Goal: Find contact information: Find contact information

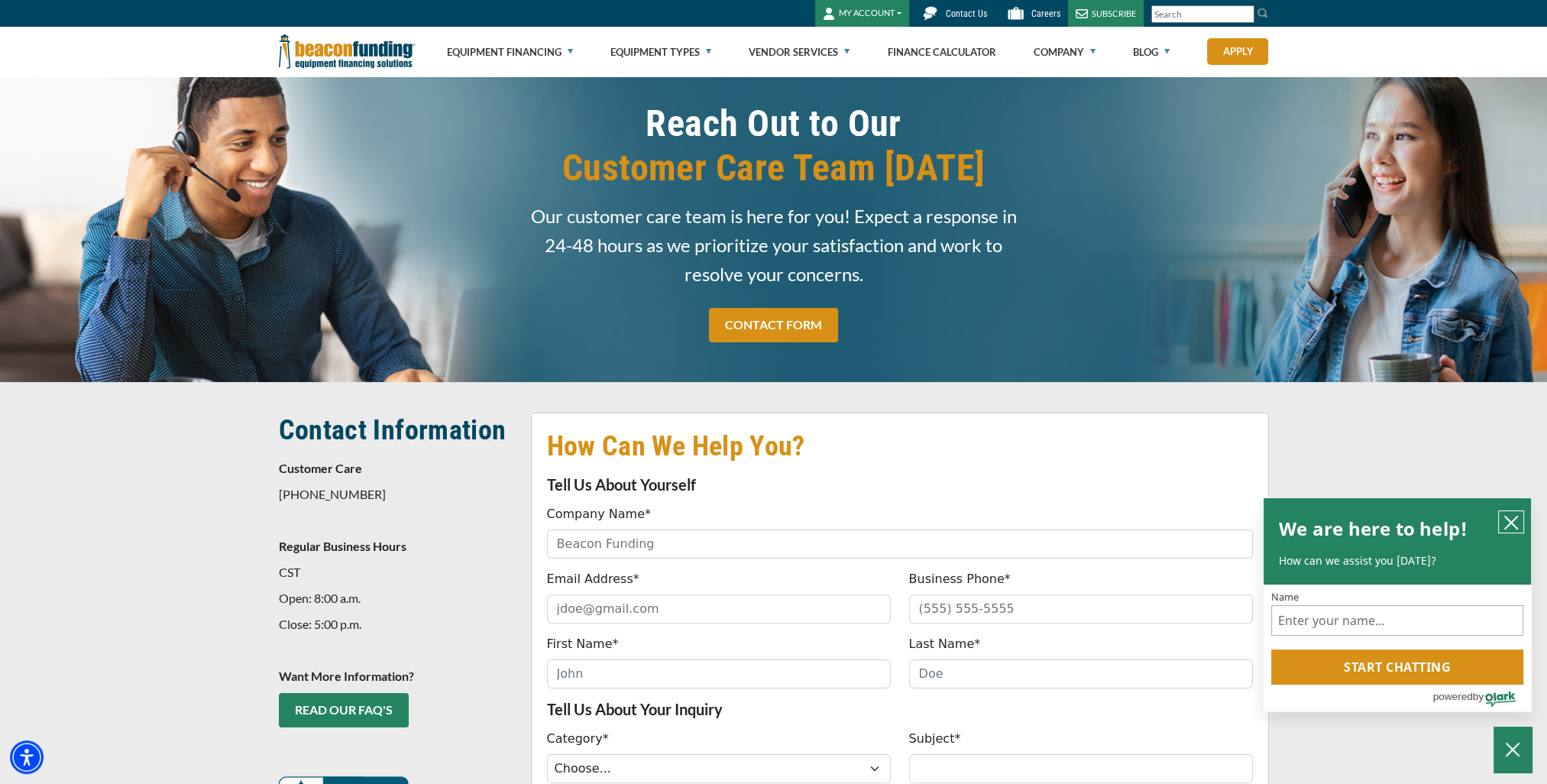
click at [1509, 527] on icon "close chatbox" at bounding box center [1511, 523] width 16 height 16
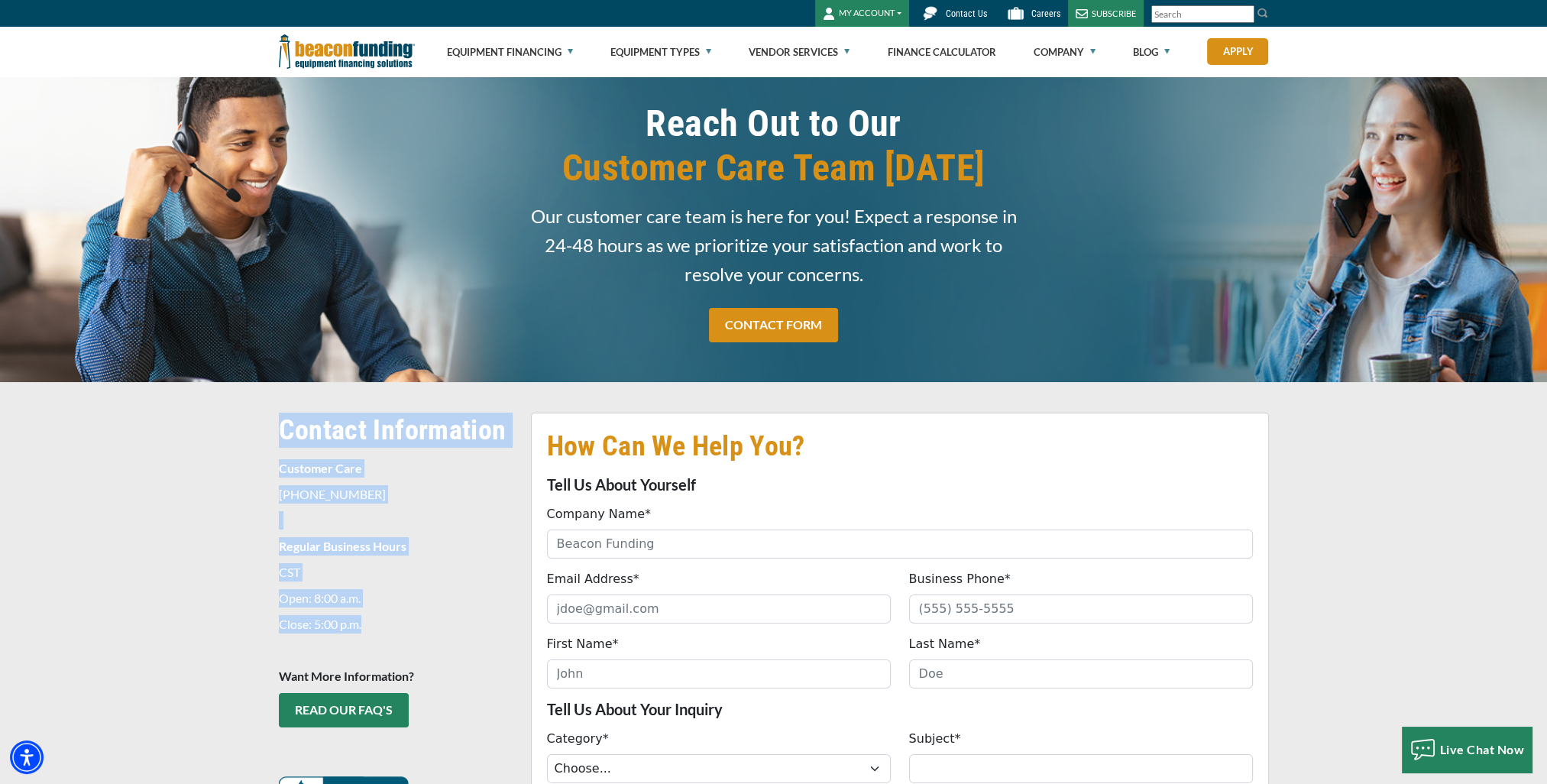
drag, startPoint x: 281, startPoint y: 431, endPoint x: 400, endPoint y: 622, distance: 225.0
click at [402, 623] on span "Contact Information Customer Care [PHONE_NUMBER] Regular Business Hours CST Ope…" at bounding box center [396, 619] width 234 height 413
drag, startPoint x: 400, startPoint y: 622, endPoint x: 370, endPoint y: 622, distance: 30.0
click at [370, 622] on p "Close: 5:00 p.m." at bounding box center [396, 624] width 234 height 19
click at [372, 629] on p "Close: 5:00 p.m." at bounding box center [396, 624] width 234 height 19
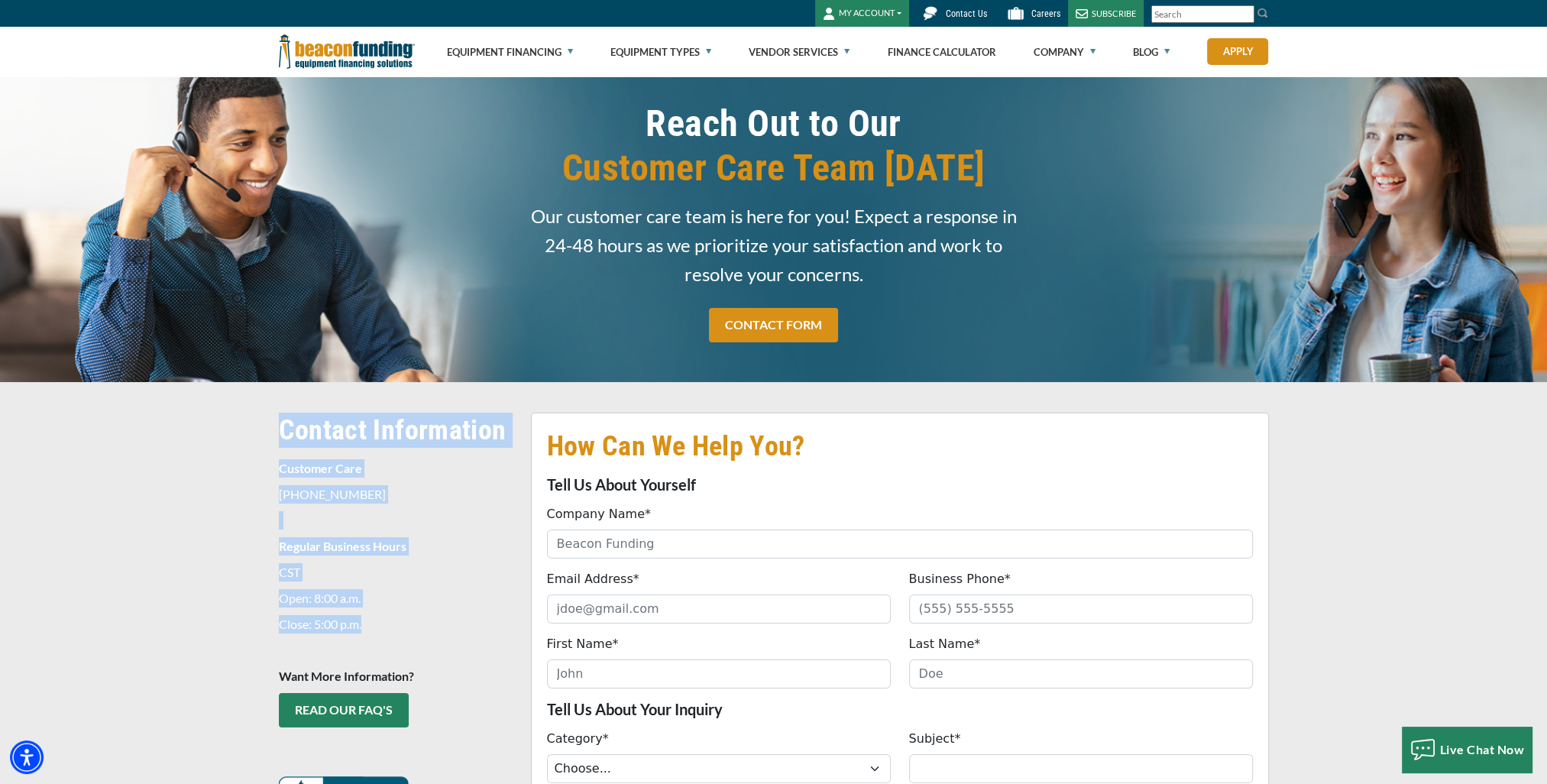
drag, startPoint x: 373, startPoint y: 626, endPoint x: 278, endPoint y: 434, distance: 214.2
click at [279, 434] on span "Contact Information Customer Care [PHONE_NUMBER] Regular Business Hours CST Ope…" at bounding box center [396, 619] width 234 height 413
click at [279, 434] on h2 "Contact Information" at bounding box center [396, 430] width 234 height 35
click at [279, 429] on h2 "Contact Information" at bounding box center [396, 430] width 234 height 35
drag, startPoint x: 279, startPoint y: 431, endPoint x: 371, endPoint y: 624, distance: 213.8
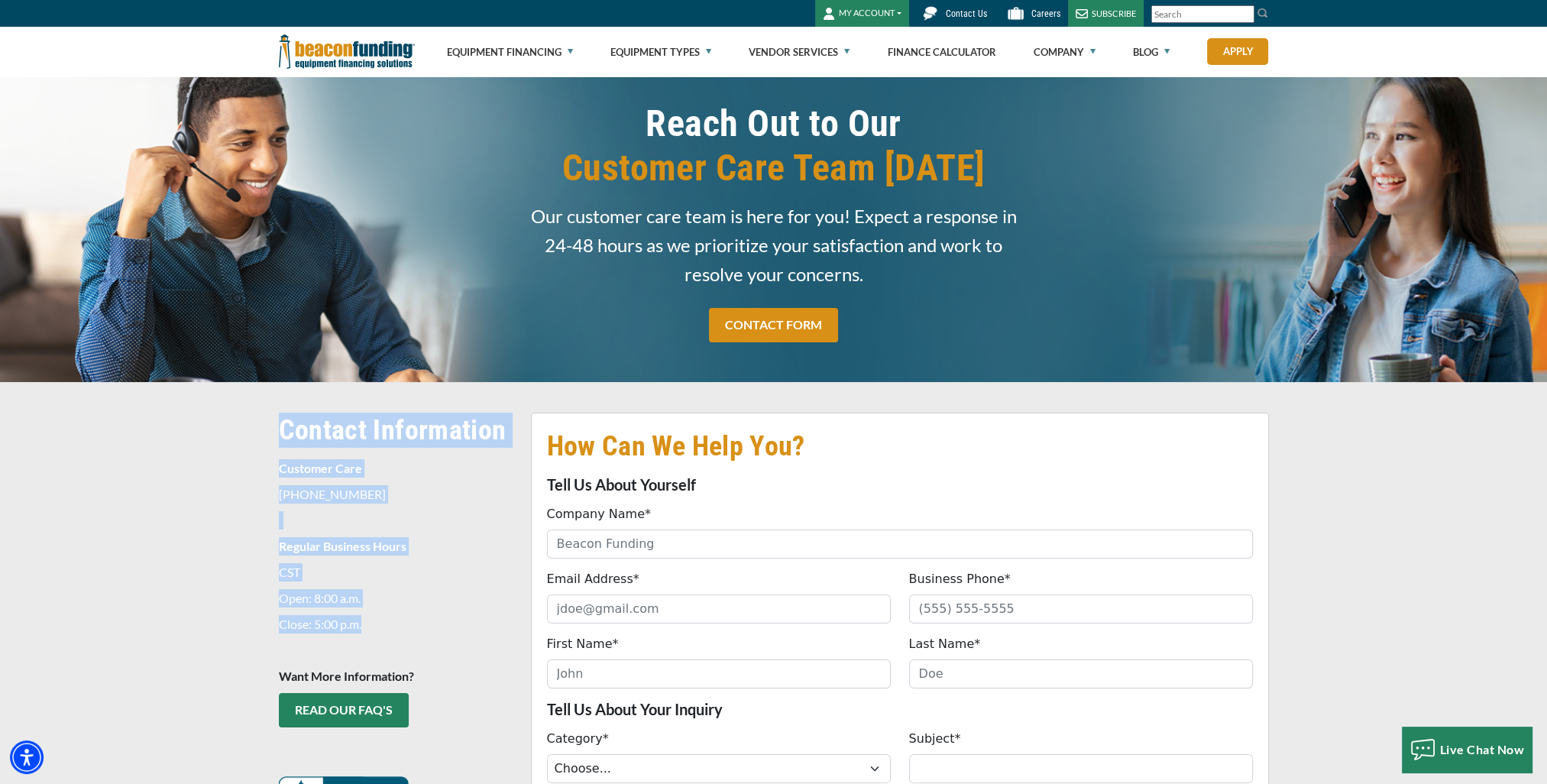
click at [371, 624] on span "Contact Information Customer Care [PHONE_NUMBER] Regular Business Hours CST Ope…" at bounding box center [396, 619] width 234 height 413
click at [369, 630] on p "Close: 5:00 p.m." at bounding box center [396, 624] width 234 height 19
click at [370, 624] on p "Close: 5:00 p.m." at bounding box center [396, 624] width 234 height 19
drag, startPoint x: 370, startPoint y: 628, endPoint x: 276, endPoint y: 435, distance: 214.7
click at [276, 435] on div "Contact Information Customer Care [PHONE_NUMBER] Regular Business Hours CST Ope…" at bounding box center [396, 623] width 252 height 420
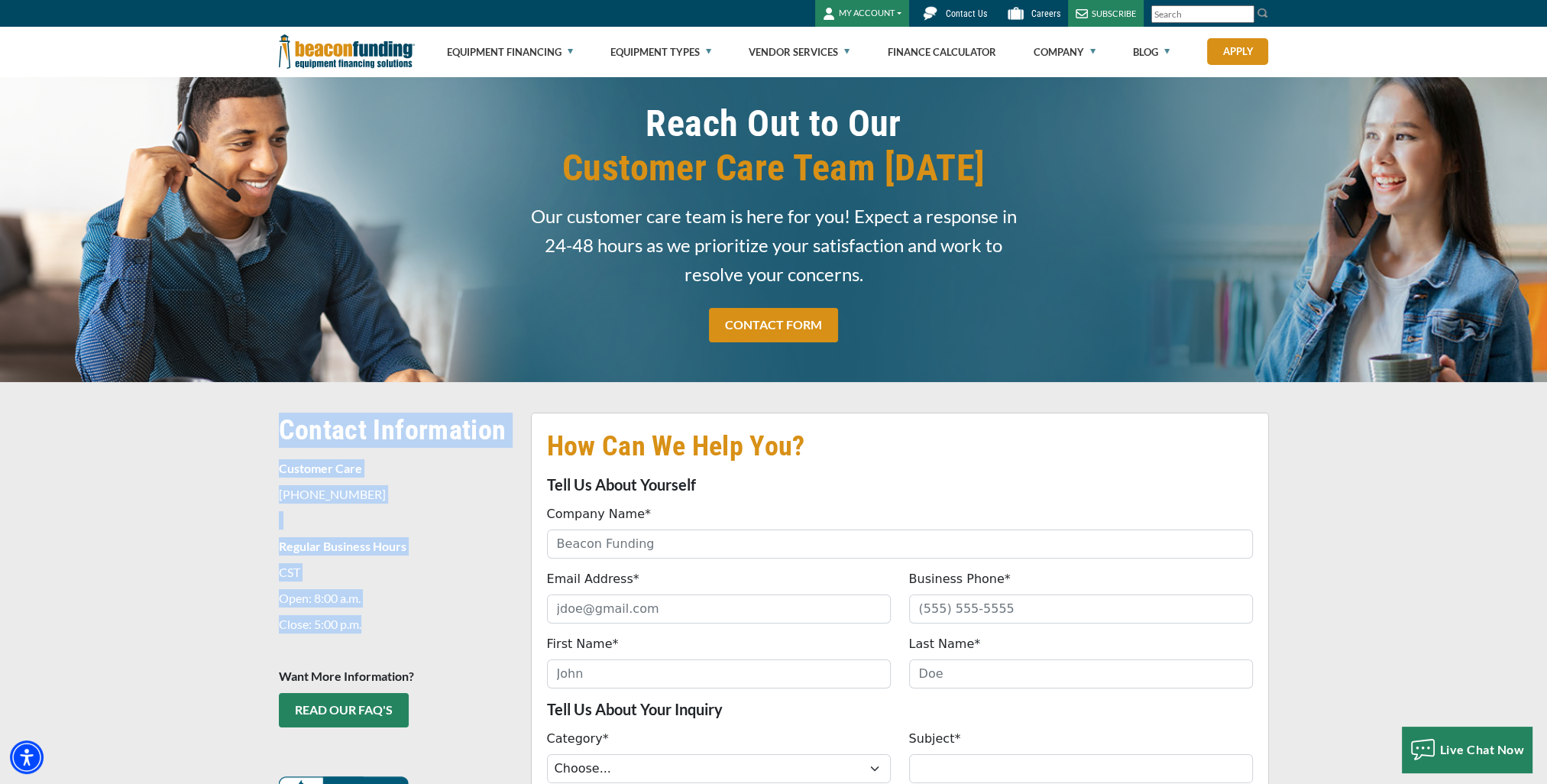
drag, startPoint x: 276, startPoint y: 435, endPoint x: 281, endPoint y: 429, distance: 7.8
click at [281, 429] on h2 "Contact Information" at bounding box center [396, 430] width 234 height 35
click at [280, 429] on h2 "Contact Information" at bounding box center [396, 430] width 234 height 35
click at [279, 429] on h2 "Contact Information" at bounding box center [396, 430] width 234 height 35
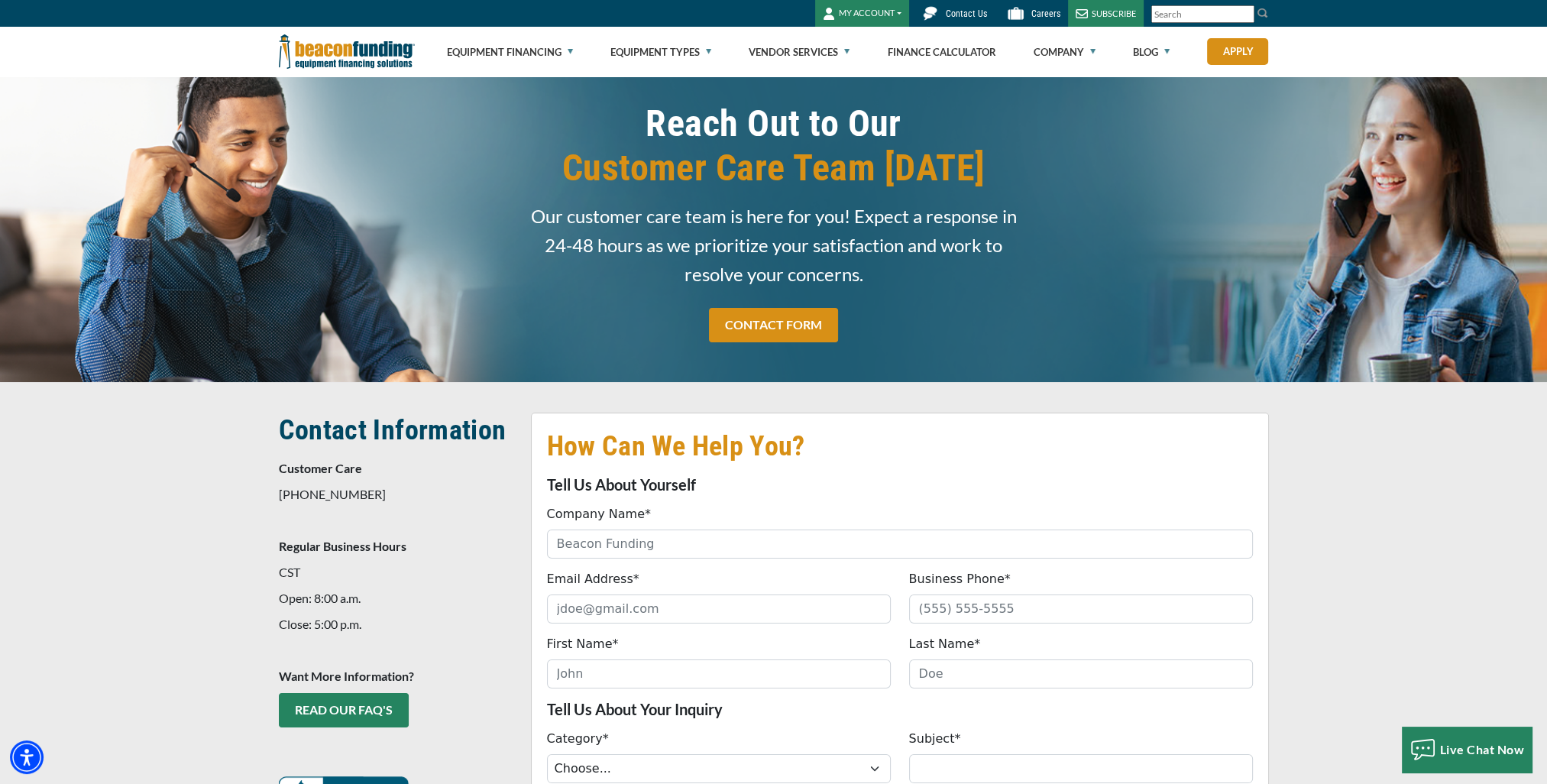
drag, startPoint x: 279, startPoint y: 429, endPoint x: 403, endPoint y: 477, distance: 133.0
click at [403, 477] on p "Customer Care" at bounding box center [396, 469] width 234 height 19
